Goal: Obtain resource: Obtain resource

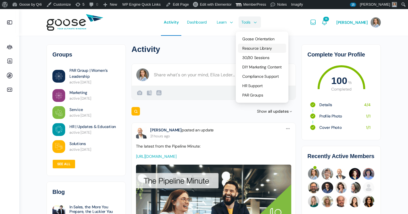
click at [260, 48] on span "Resource Library" at bounding box center [257, 48] width 30 height 5
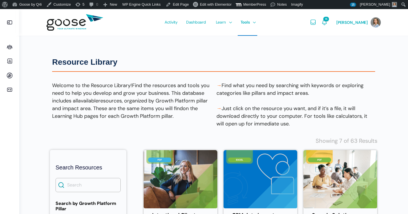
click at [92, 183] on e-page-transition at bounding box center [204, 107] width 408 height 214
click at [92, 183] on input "Search" at bounding box center [88, 185] width 65 height 14
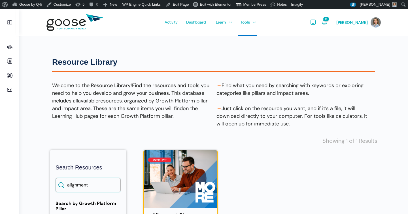
type input "alignment"
click at [174, 173] on img at bounding box center [181, 179] width 74 height 58
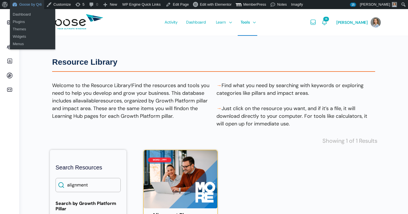
click at [26, 8] on link "Goose by Q4i" at bounding box center [27, 4] width 34 height 9
